Goal: Task Accomplishment & Management: Use online tool/utility

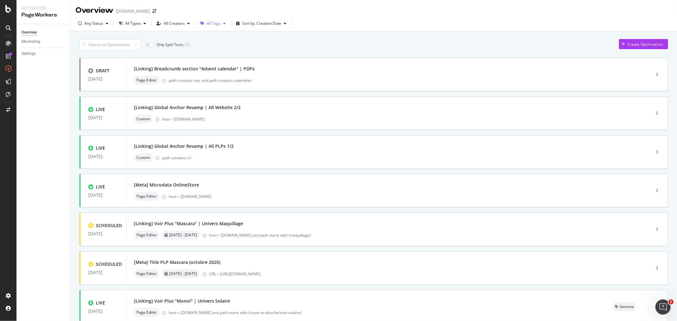
click at [220, 23] on div "button" at bounding box center [224, 24] width 8 height 4
click at [105, 42] on input at bounding box center [109, 44] width 61 height 11
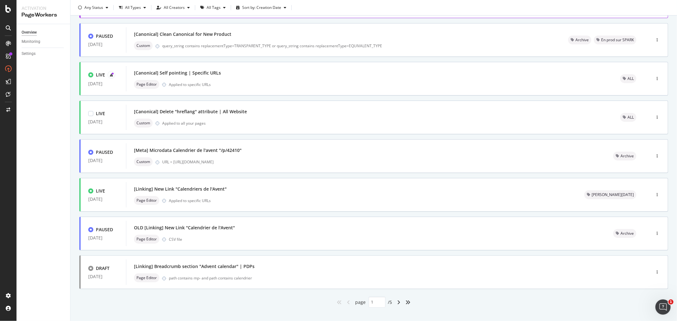
scroll to position [160, 0]
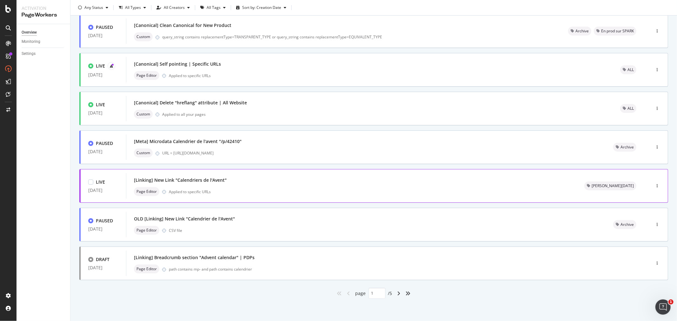
click at [243, 180] on div "[Linking] New Link "Calendriers de l'Avent"" at bounding box center [351, 180] width 435 height 9
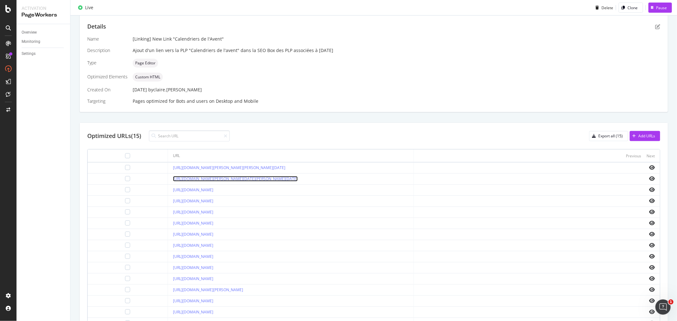
scroll to position [135, 0]
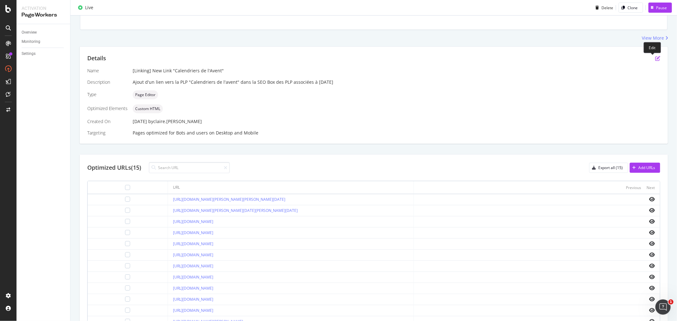
click at [655, 58] on icon "pen-to-square" at bounding box center [657, 58] width 5 height 5
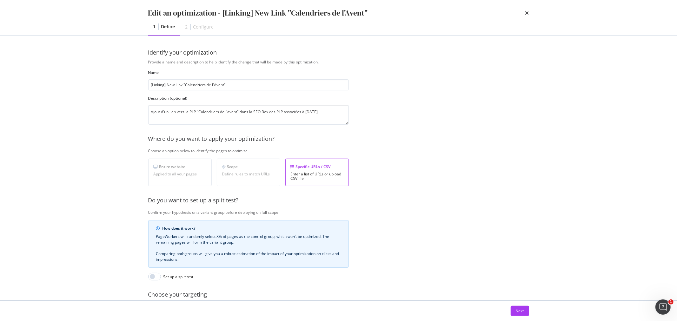
scroll to position [66, 0]
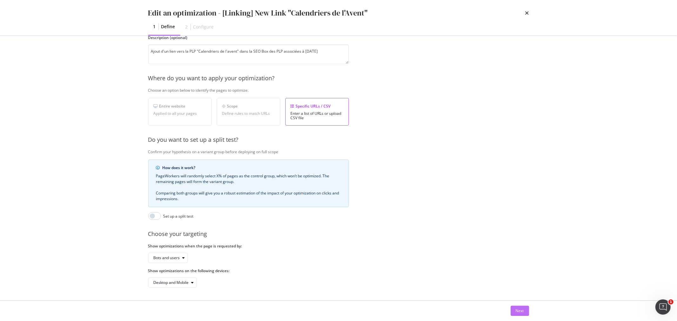
click at [511, 313] on button "Next" at bounding box center [519, 311] width 18 height 10
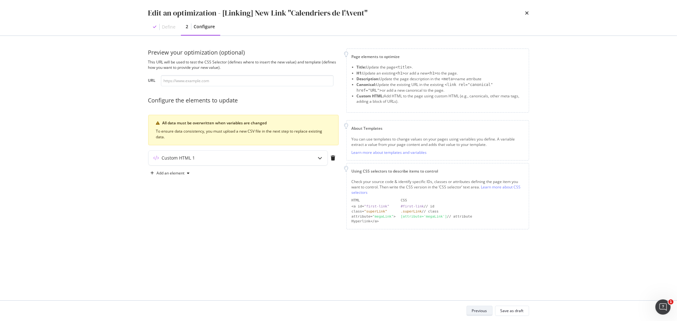
scroll to position [0, 0]
click at [312, 156] on div "Custom HTML 1" at bounding box center [237, 158] width 179 height 15
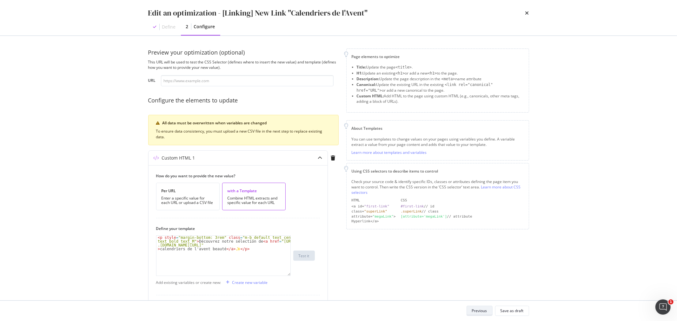
click at [474, 312] on div "Previous" at bounding box center [479, 310] width 15 height 5
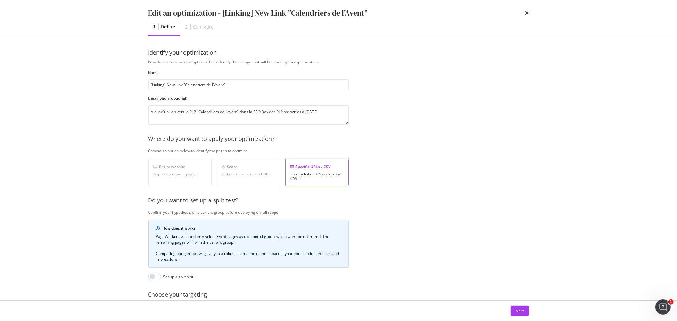
click at [523, 13] on div "Edit an optimization - [Linking] New Link "Calendriers de l'Avent"" at bounding box center [338, 13] width 381 height 11
click at [524, 12] on div "Edit an optimization - [Linking] New Link "Calendriers de l'Avent"" at bounding box center [338, 13] width 381 height 11
click at [526, 13] on icon "times" at bounding box center [527, 12] width 4 height 5
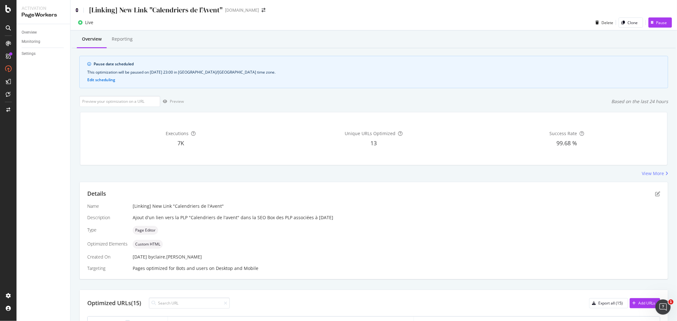
click at [76, 10] on icon at bounding box center [77, 10] width 3 height 4
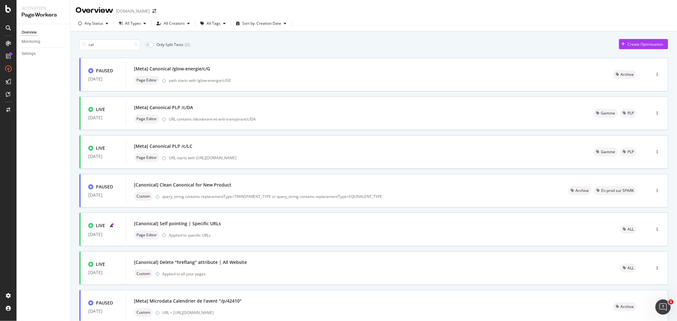
drag, startPoint x: 100, startPoint y: 45, endPoint x: 84, endPoint y: 45, distance: 15.5
click at [84, 45] on div "cal" at bounding box center [109, 44] width 61 height 11
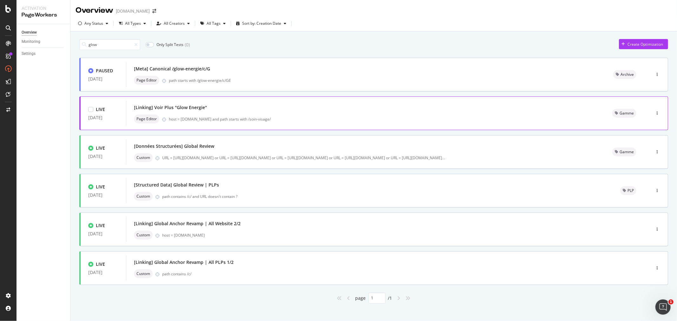
click at [233, 108] on div "[Linking] Voir Plus "Glow Energie"" at bounding box center [365, 107] width 463 height 9
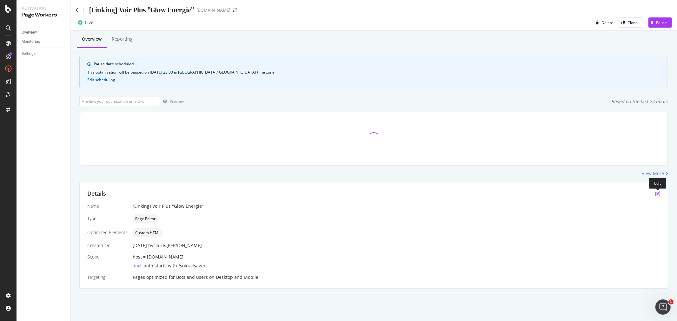
click at [657, 195] on icon "pen-to-square" at bounding box center [657, 193] width 5 height 5
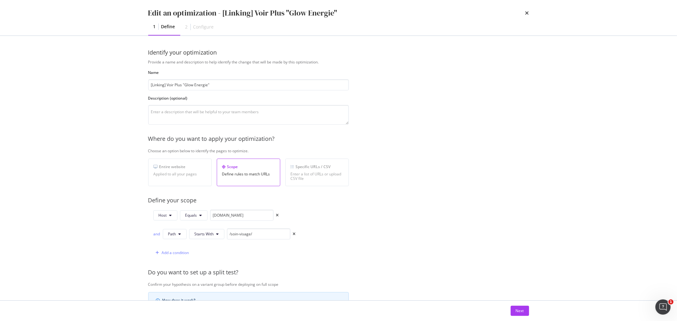
scroll to position [138, 0]
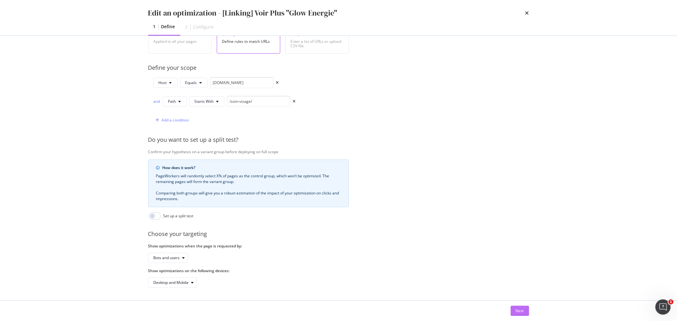
click at [521, 313] on div "Next" at bounding box center [520, 310] width 8 height 5
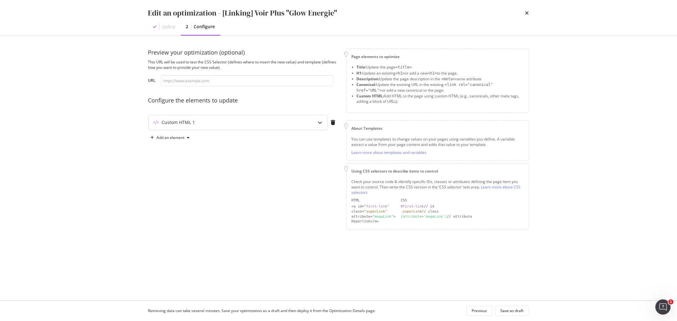
click at [319, 122] on icon "modal" at bounding box center [320, 122] width 4 height 4
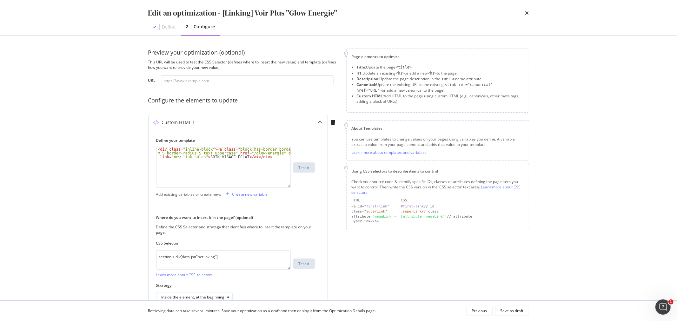
type textarea "<div class="inline-block"><a class="block has-border border_black p_M m_S borde…"
drag, startPoint x: 258, startPoint y: 158, endPoint x: 146, endPoint y: 147, distance: 112.2
click at [146, 147] on div "Preview your optimization (optional) This URL will be used to test the CSS Sele…" at bounding box center [338, 168] width 406 height 265
drag, startPoint x: 223, startPoint y: 258, endPoint x: 151, endPoint y: 258, distance: 72.3
click at [151, 258] on div "Define your template <div class="inline-block"><a class="block has-border borde…" at bounding box center [237, 220] width 179 height 180
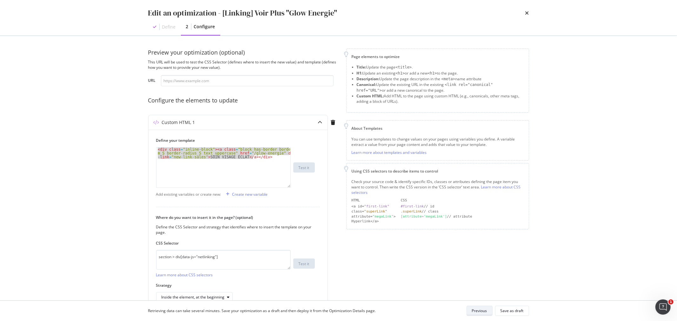
click at [483, 315] on div "Previous" at bounding box center [479, 310] width 15 height 9
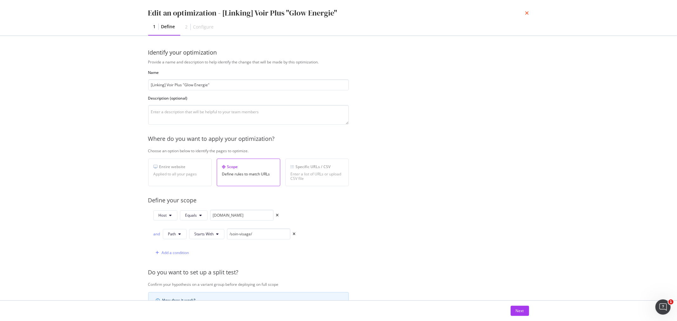
click at [528, 13] on icon "times" at bounding box center [527, 12] width 4 height 5
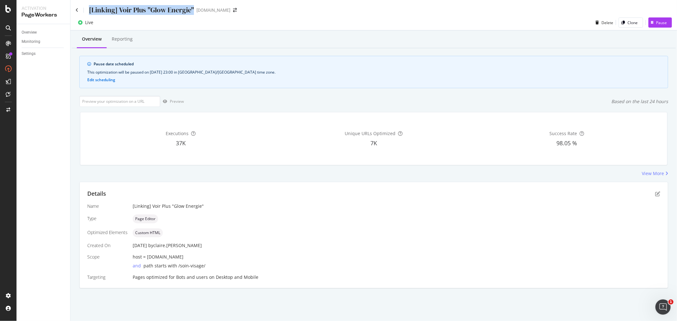
drag, startPoint x: 88, startPoint y: 10, endPoint x: 193, endPoint y: 10, distance: 104.4
click at [193, 10] on div "[Linking] Voir Plus "Glow Energie"" at bounding box center [141, 10] width 105 height 10
copy div "[Linking] Voir Plus "Glow Energie""
click at [75, 10] on div "[Linking] Voir Plus "Glow Energie" [DOMAIN_NAME]" at bounding box center [373, 7] width 606 height 15
click at [78, 12] on div "[Linking] Voir Plus "Glow Energie"" at bounding box center [135, 10] width 118 height 10
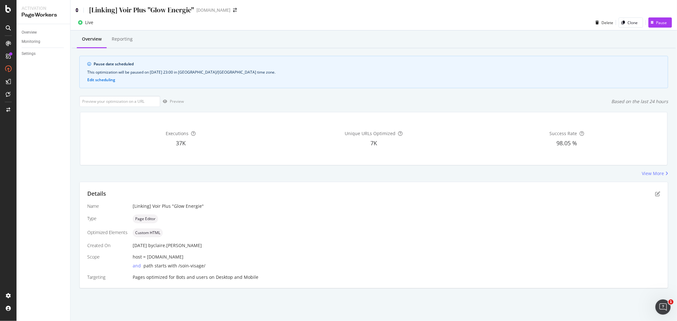
click at [77, 10] on icon at bounding box center [77, 10] width 3 height 4
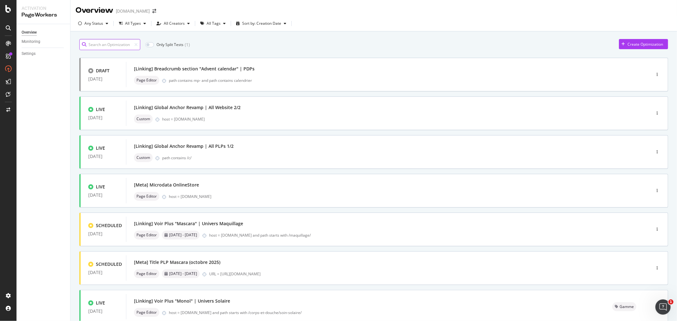
click at [106, 45] on input at bounding box center [109, 44] width 61 height 11
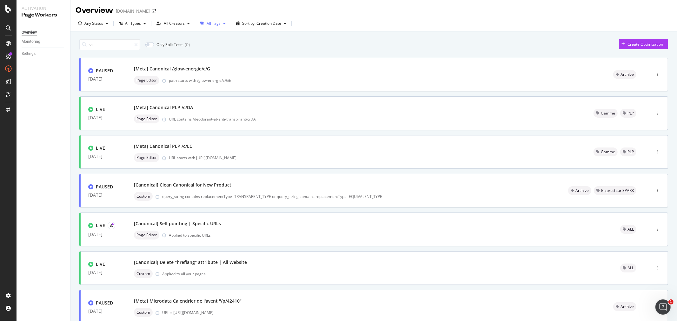
click at [217, 20] on div "All Tags" at bounding box center [213, 24] width 30 height 10
click at [204, 77] on div at bounding box center [204, 78] width 5 height 5
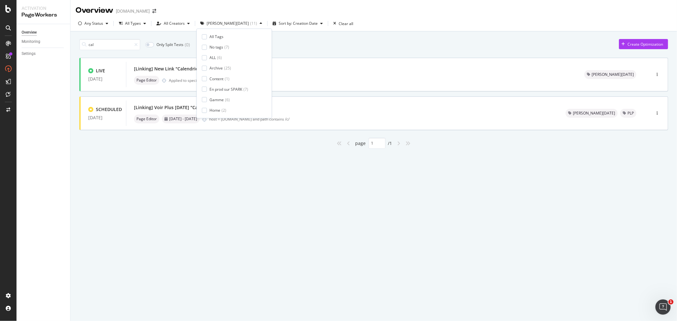
click at [185, 179] on div "Overview [DOMAIN_NAME] Any Status All Types All Creators [PERSON_NAME][DATE] ( …" at bounding box center [373, 160] width 606 height 321
click at [138, 44] on icon at bounding box center [135, 45] width 3 height 4
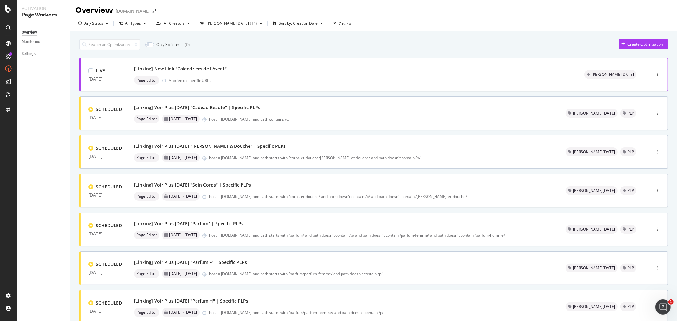
click at [199, 70] on div "[Linking] New Link "Calendriers de l'Avent"" at bounding box center [180, 69] width 93 height 6
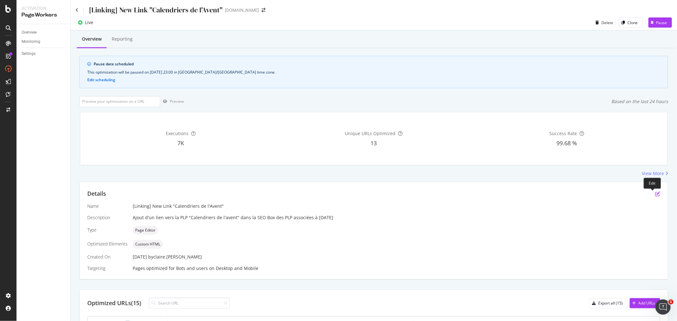
click at [655, 192] on icon "pen-to-square" at bounding box center [657, 193] width 5 height 5
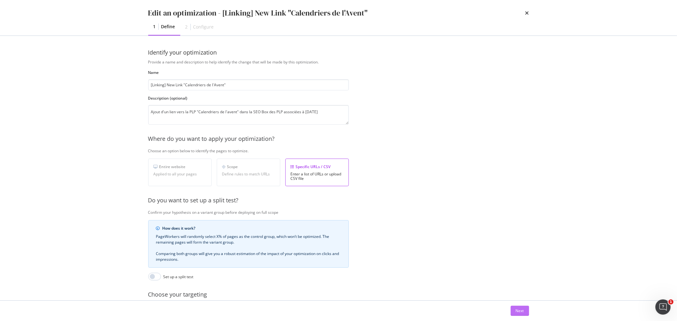
click at [519, 311] on div "Next" at bounding box center [520, 310] width 8 height 5
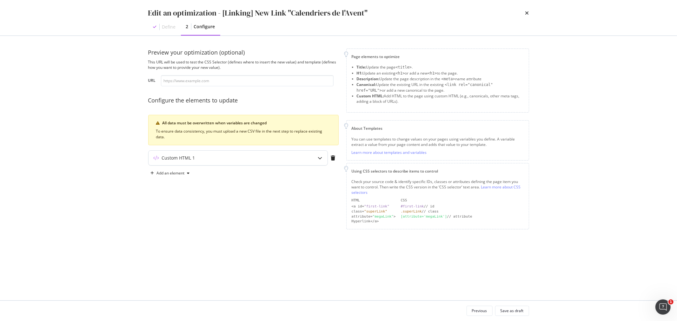
click at [260, 160] on div "Custom HTML 1" at bounding box center [225, 158] width 154 height 6
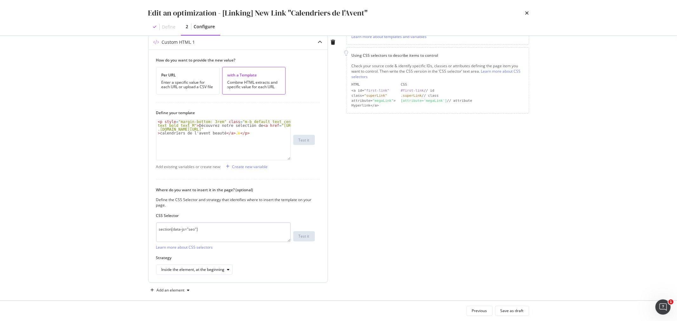
scroll to position [124, 0]
